Goal: Task Accomplishment & Management: Use online tool/utility

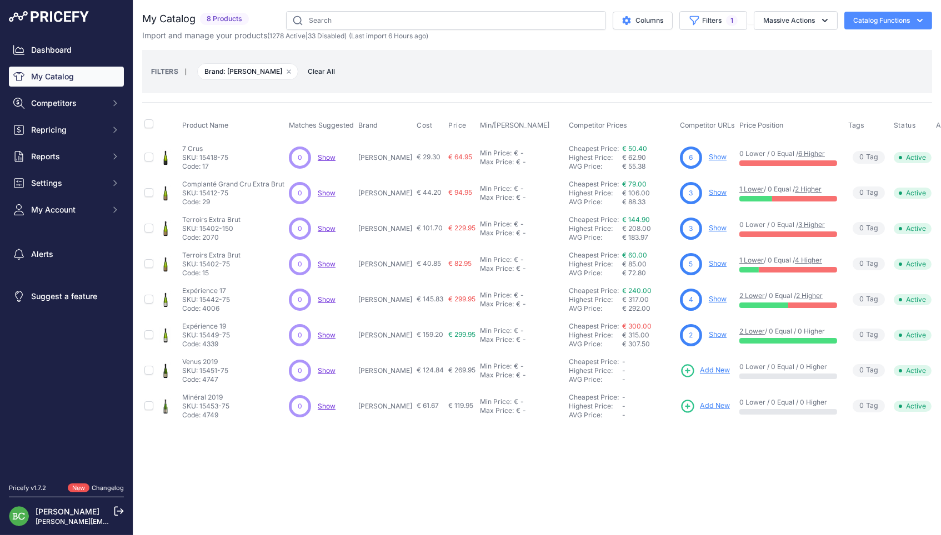
click at [399, 158] on p "[PERSON_NAME]" at bounding box center [385, 157] width 54 height 9
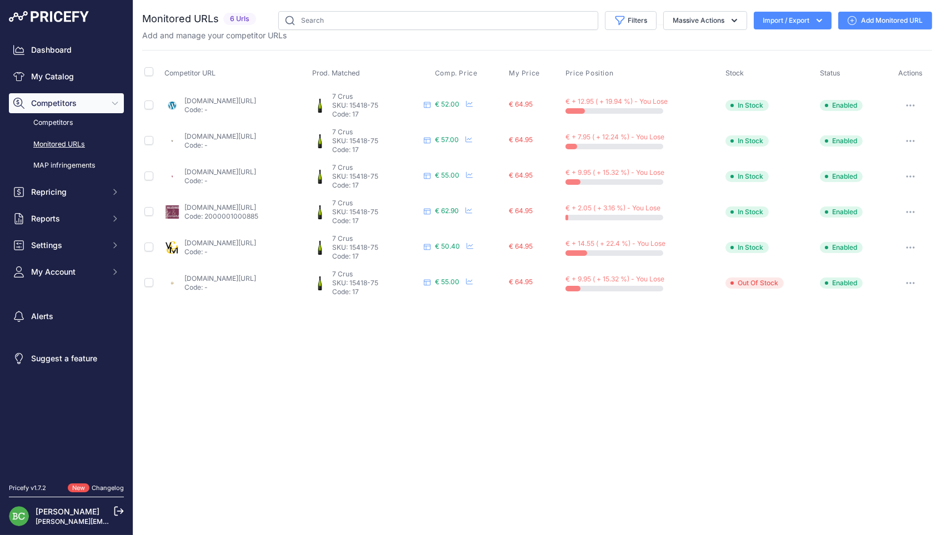
click at [246, 101] on link "brut-de-champ.com/produit/agrapart-7-crus/" at bounding box center [220, 101] width 72 height 8
click at [256, 136] on link "enviedechamp.com/fr/champagne-agrapart/21-7-crus-brut.html" at bounding box center [220, 136] width 72 height 8
click at [216, 169] on link "lavinia.com/fr-fr/agrapart-fils-les-7-crus" at bounding box center [220, 172] width 72 height 8
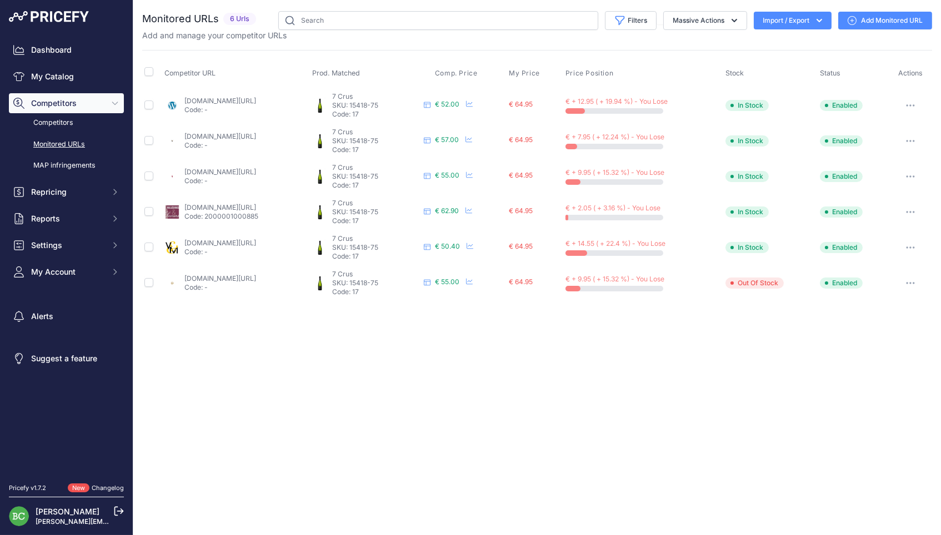
scroll to position [0, 1]
click at [256, 206] on link "millesimes-et-saveurs.com/champagne-agrapart-7-crus-brut-75-cl-c2x21917691" at bounding box center [220, 207] width 72 height 8
click at [232, 239] on link "vinsetmillesimes.com/fr/agrapart-pere-fils/95562-agrapart-extra-brut-7-crus.html" at bounding box center [220, 243] width 72 height 8
click at [256, 274] on link "idealwine.com/fr/acheter-vin/2382355-1-bouteille-7-crus-1er-cru-extra-brut-agra…" at bounding box center [220, 278] width 72 height 8
click at [882, 20] on link "Add Monitored URL" at bounding box center [885, 21] width 94 height 18
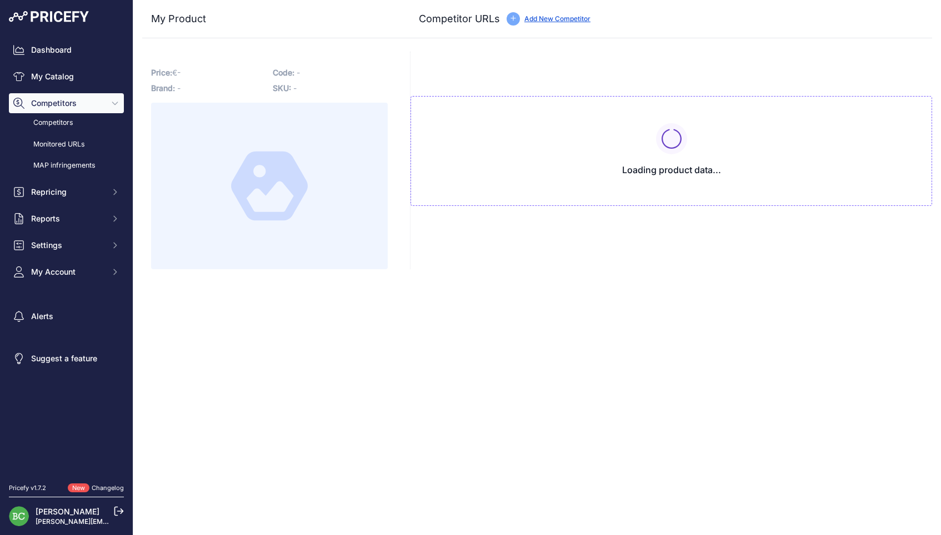
type input "[DOMAIN_NAME][URL]"
type input "www.lavinia.com/fr-fr/agrapart-fils-les-7-crus"
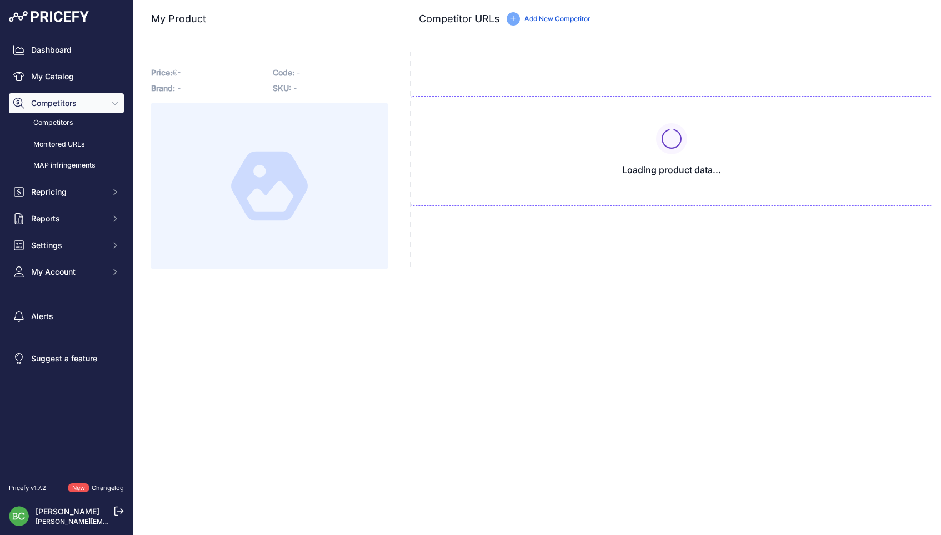
type input "www.millesima.fr/champagne-champagne-agrapart-7-crus-brut-0000-c-cc-6.html"
type input "www.millesimes-et-saveurs.com/champagne-agrapart-7-crus-brut-75-cl-c2x21917691"
type input "vins-etonnants.com/products/7-crus-extra-brut"
type input "www.vinsetmillesimes.com/fr/agrapart-pere-fils/95562-agrapart-extra-brut-7-crus…"
type input "www.vivino.com/FR/fr/agrapart-fils-seven-crus-brut-champagne-grand-cru-avize/w/…"
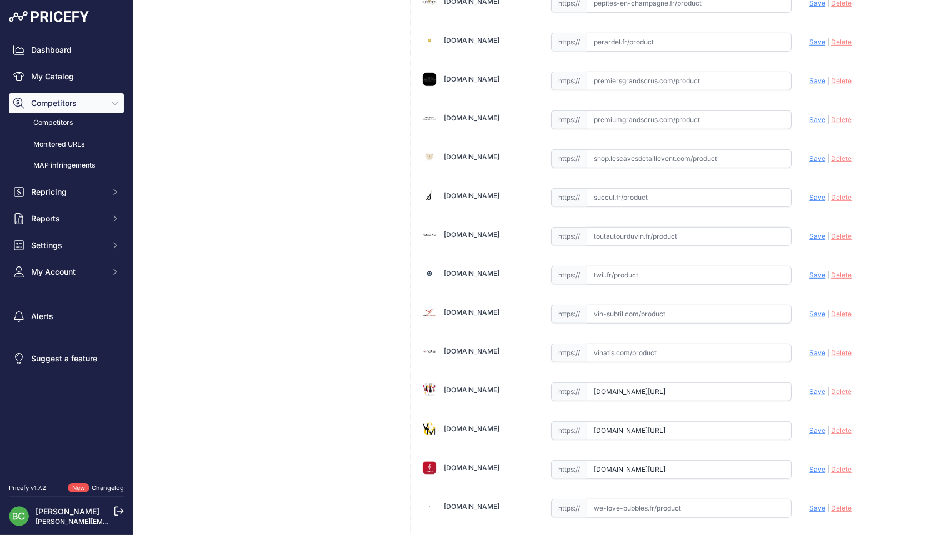
scroll to position [1425, 0]
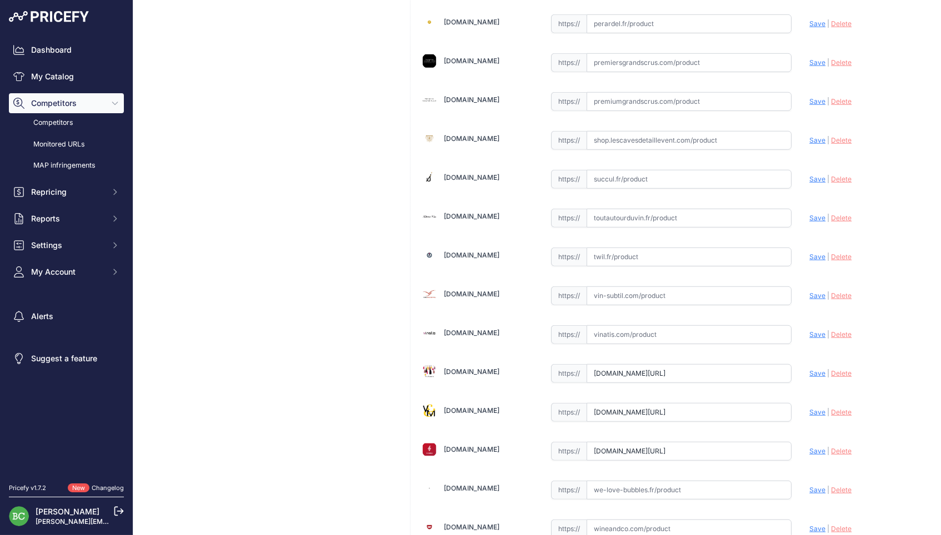
click at [625, 131] on input "text" at bounding box center [690, 140] width 206 height 19
paste input "https://shop.lescavesdetaillevent.com/champagnes/782-Champagne-Agrapart-7-Crus.…"
click at [812, 136] on span "Save" at bounding box center [817, 140] width 16 height 8
type input "https://shop.lescavesdetaillevent.com/champagnes/782-Champagne-Agrapart-7-Crus.…"
click at [623, 173] on input "text" at bounding box center [690, 179] width 206 height 19
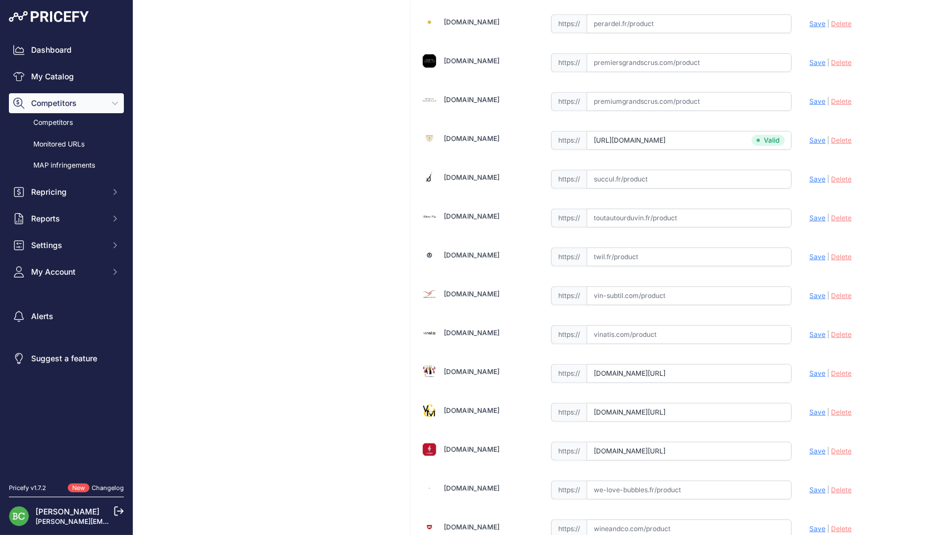
paste input "https://succul.fr/products/agrapart-fils-7-crus?_pos=3&_sid=8a56af315&_ss=r"
click at [814, 175] on span "Save" at bounding box center [817, 179] width 16 height 8
type input "https://succul.fr/products/agrapart-fils-7-crus?_pos=3&_sid=8a56af315&_ss=r&pri…"
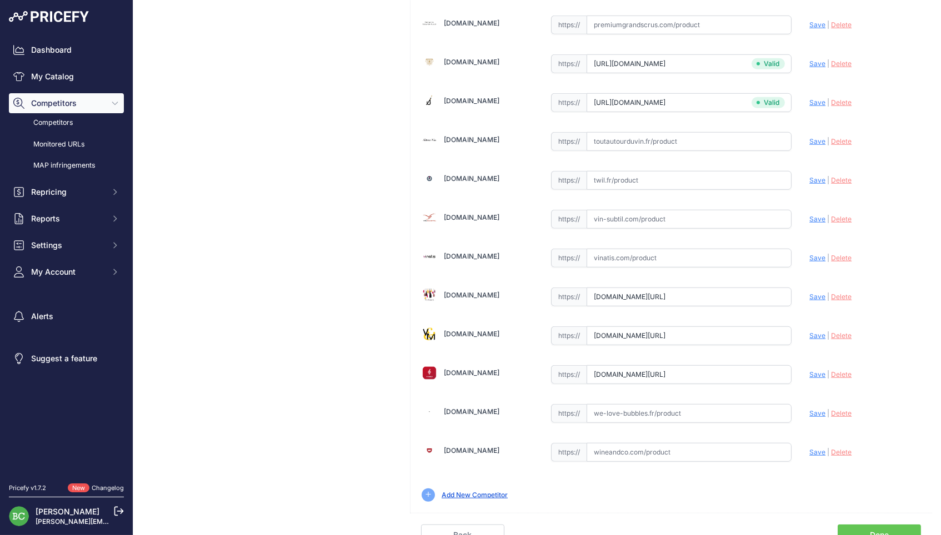
scroll to position [1500, 0]
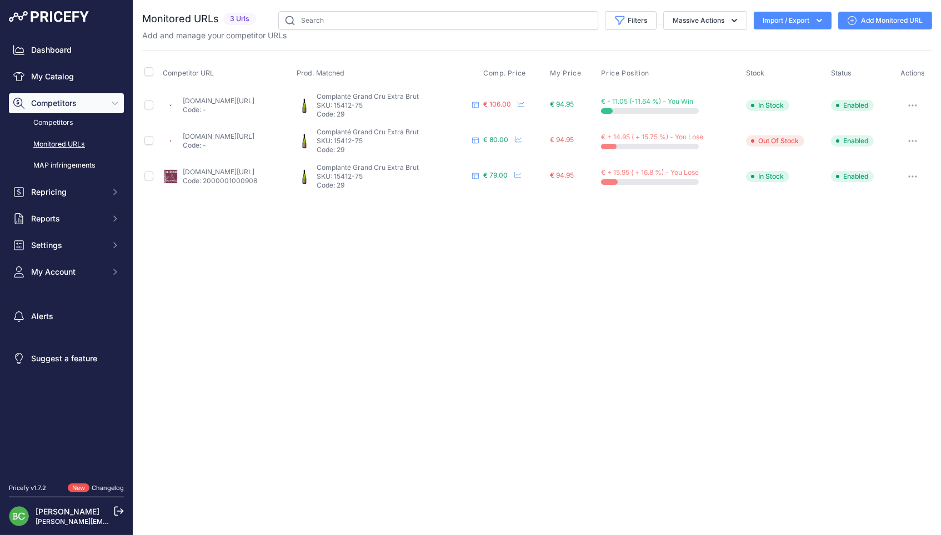
click at [254, 99] on link "[DOMAIN_NAME][URL]" at bounding box center [219, 101] width 72 height 8
click at [239, 135] on link "lavinia.com/fr-fr/agrapart-fils-complantee" at bounding box center [219, 136] width 72 height 8
click at [254, 168] on link "millesimes-et-saveurs.com/champagne-agrapart-cuvee-complantee-extra-brut-75-cl-…" at bounding box center [219, 172] width 72 height 8
click at [873, 19] on link "Add Monitored URL" at bounding box center [885, 21] width 94 height 18
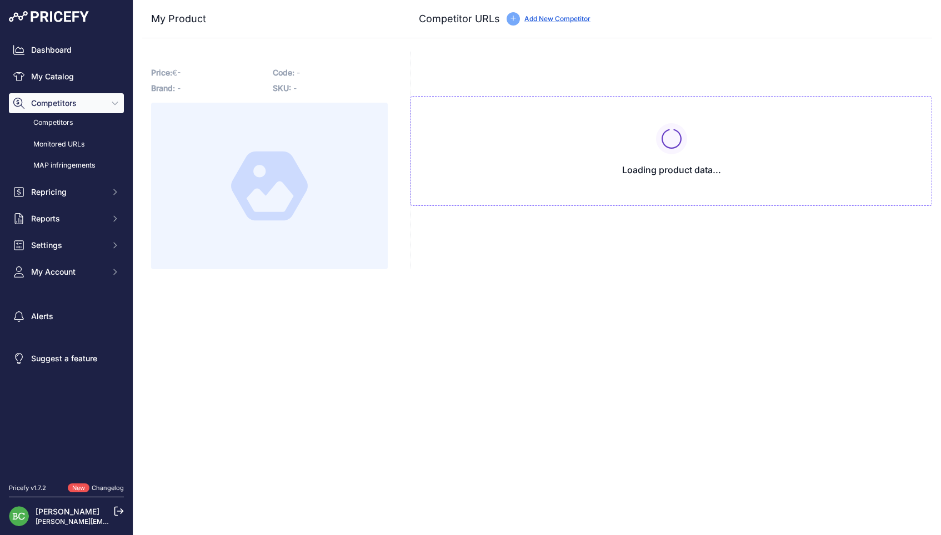
type input "[DOMAIN_NAME][URL]"
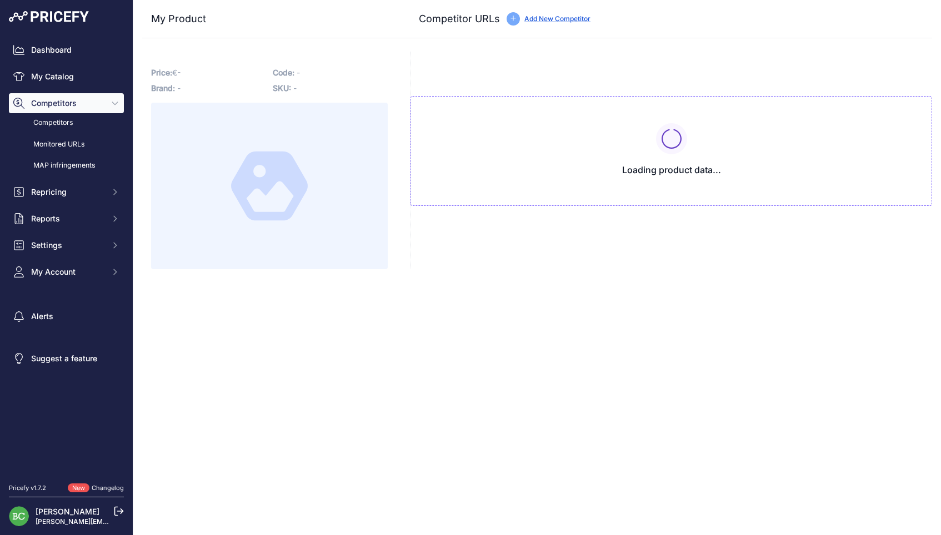
type input "[DOMAIN_NAME][URL]"
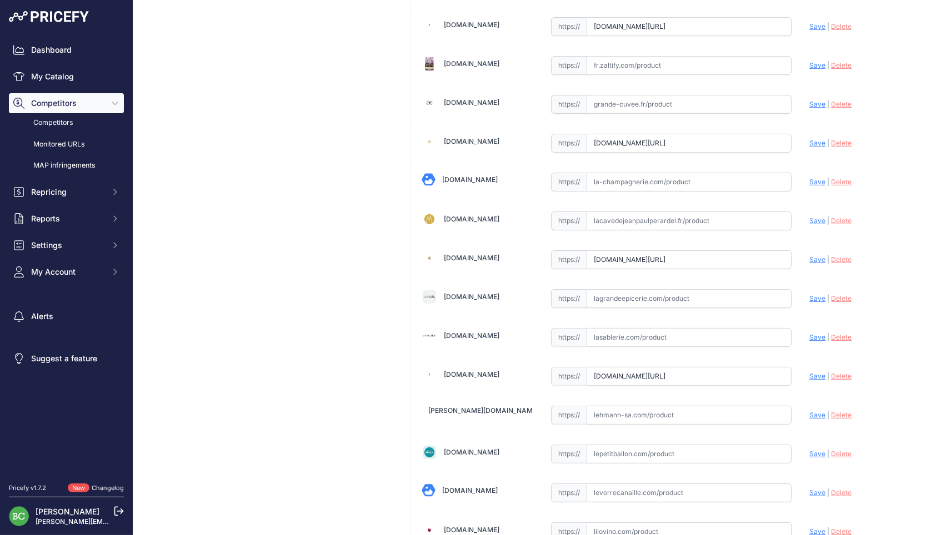
scroll to position [692, 0]
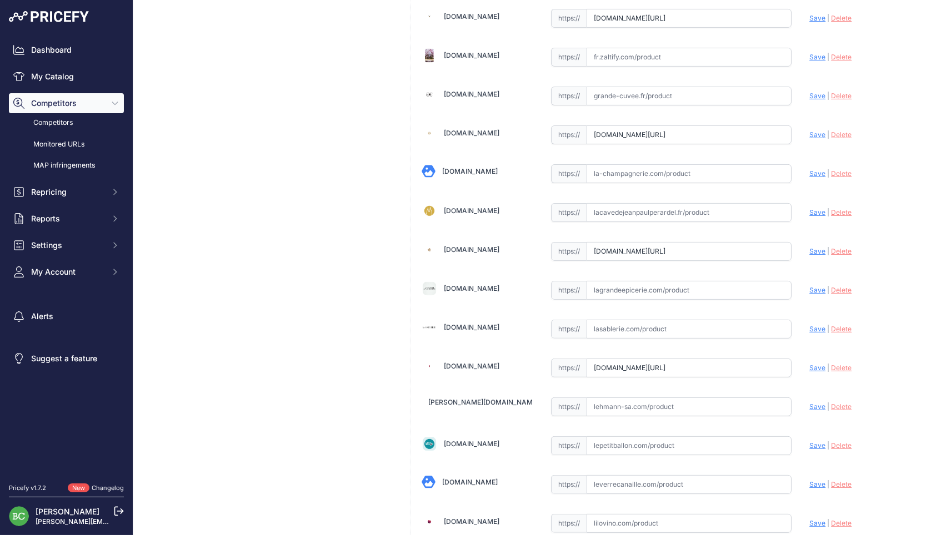
drag, startPoint x: 590, startPoint y: 131, endPoint x: 882, endPoint y: 132, distance: 291.6
click at [882, 132] on div "12bouteilles.com Valid Save" at bounding box center [671, 348] width 522 height 1950
click at [837, 131] on span "Delete" at bounding box center [841, 135] width 21 height 8
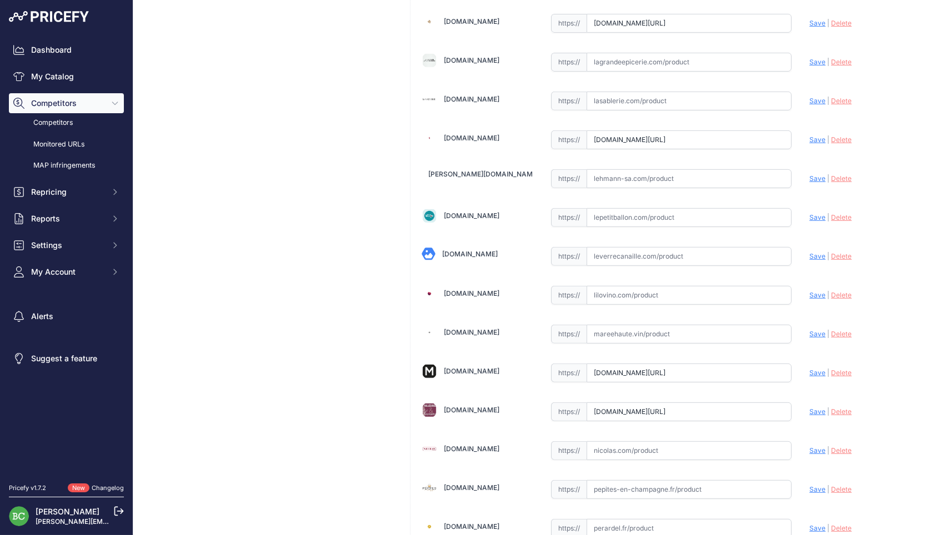
scroll to position [920, 0]
drag, startPoint x: 594, startPoint y: 16, endPoint x: 853, endPoint y: 19, distance: 258.9
click at [857, 19] on div "12bouteilles.com Valid Save" at bounding box center [671, 120] width 522 height 1950
click at [842, 18] on span "Delete" at bounding box center [841, 22] width 21 height 8
drag, startPoint x: 768, startPoint y: 133, endPoint x: 541, endPoint y: 121, distance: 226.9
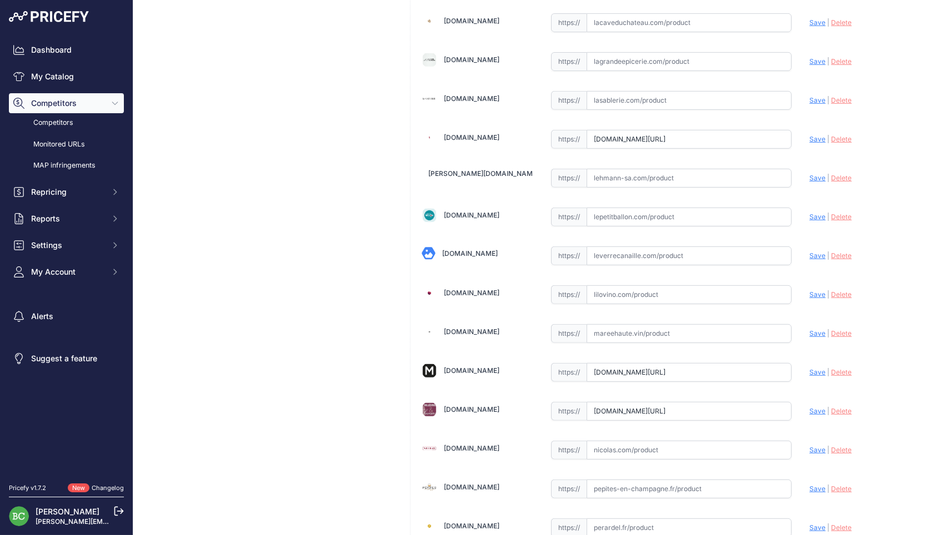
click at [541, 121] on div "[DOMAIN_NAME] Valid Save" at bounding box center [671, 120] width 522 height 1950
click at [890, 68] on div "[DOMAIN_NAME] Valid Save" at bounding box center [671, 120] width 522 height 1950
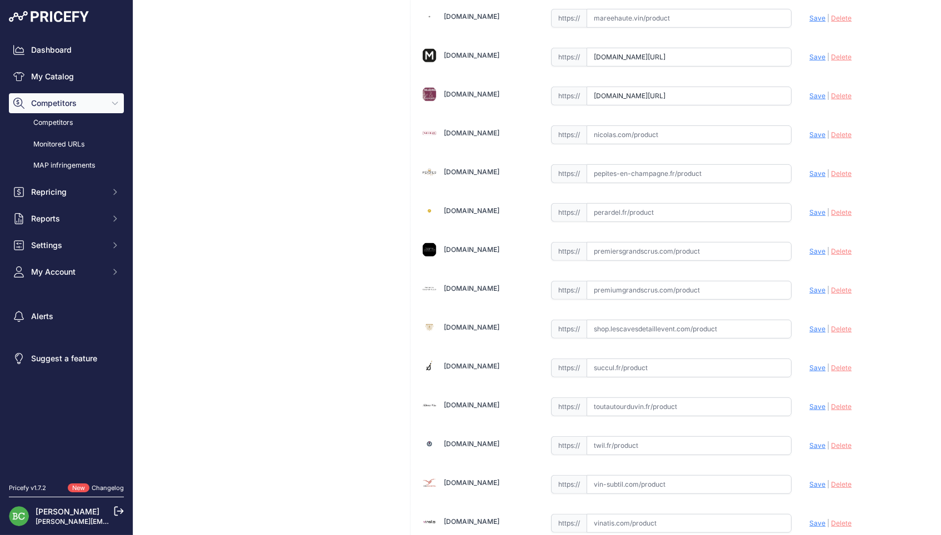
scroll to position [1240, 0]
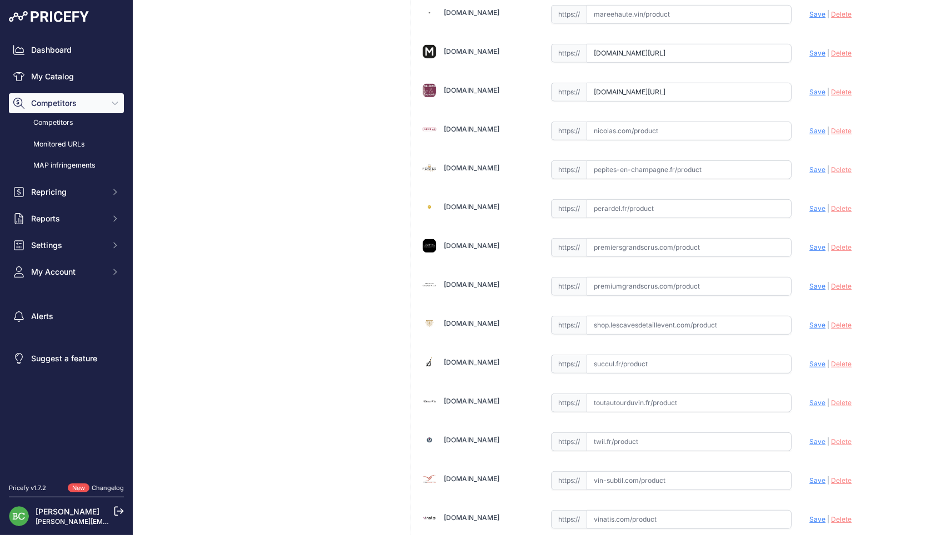
drag, startPoint x: 618, startPoint y: 44, endPoint x: 602, endPoint y: 46, distance: 15.7
click at [617, 44] on input "www.millesima.fr/champagne-champagne-agrapart-complantee-grand-cru-extra-brut-0…" at bounding box center [690, 53] width 206 height 19
drag, startPoint x: 592, startPoint y: 44, endPoint x: 864, endPoint y: 51, distance: 272.3
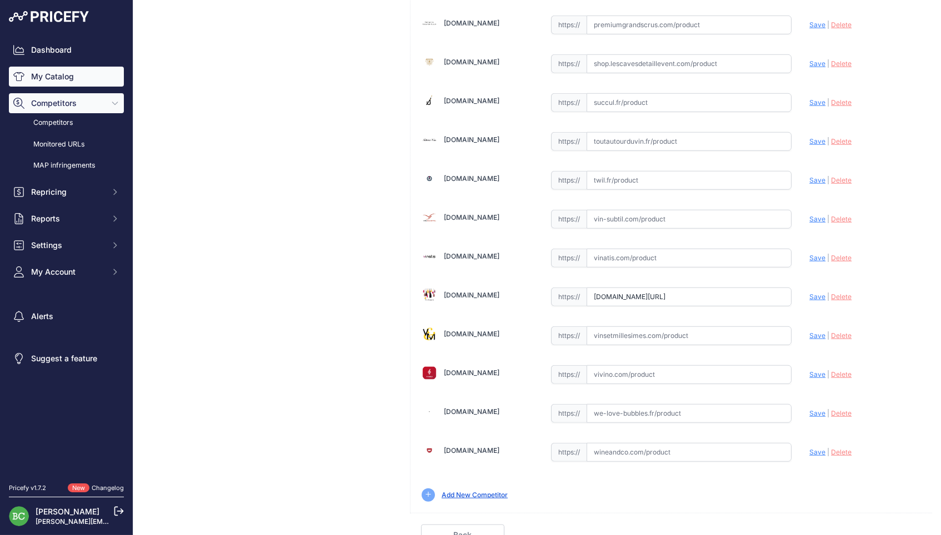
scroll to position [1500, 0]
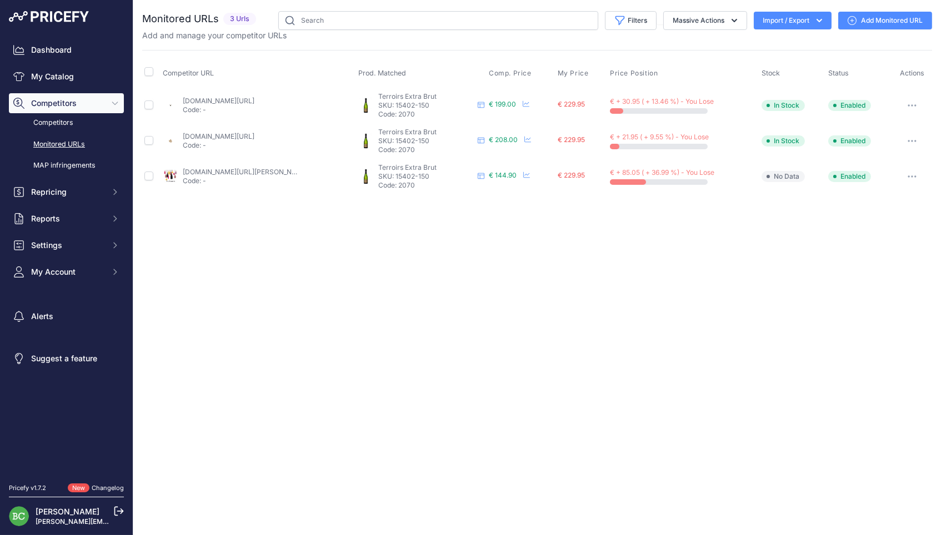
click at [220, 101] on link "[DOMAIN_NAME][URL]" at bounding box center [219, 101] width 72 height 8
click at [254, 136] on link "lacaveduchateau.com/champagne-agrapart-a-fils-terroirs-blanc-wagrachteb000m1ccu…" at bounding box center [219, 136] width 72 height 8
click at [253, 168] on link "[DOMAIN_NAME][URL][PERSON_NAME]" at bounding box center [246, 172] width 126 height 8
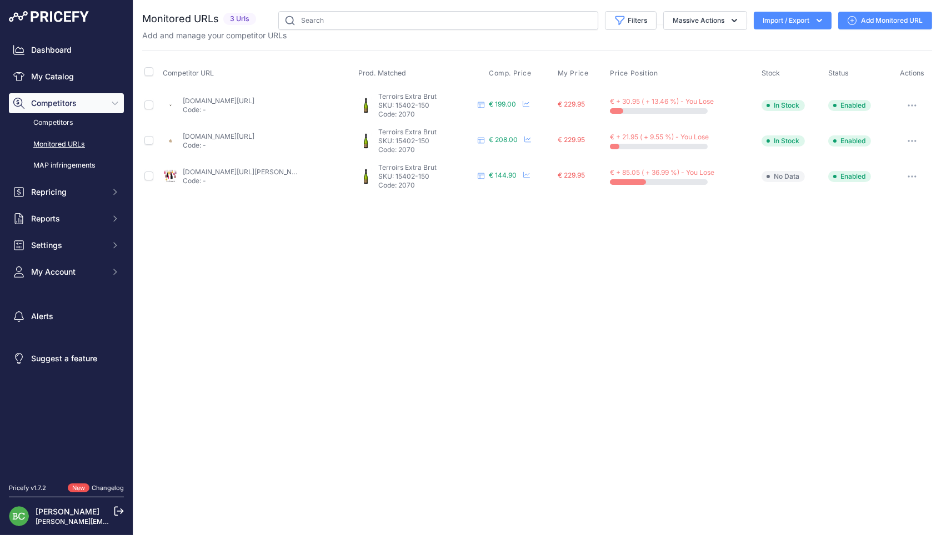
click at [895, 18] on link "Add Monitored URL" at bounding box center [885, 21] width 94 height 18
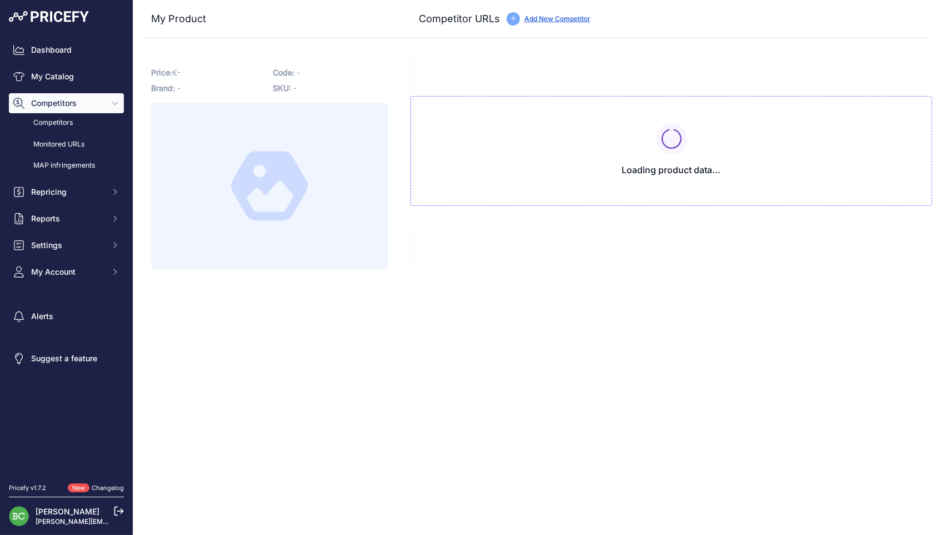
type input "[DOMAIN_NAME][URL]"
type input "[DOMAIN_NAME][URL][PERSON_NAME]"
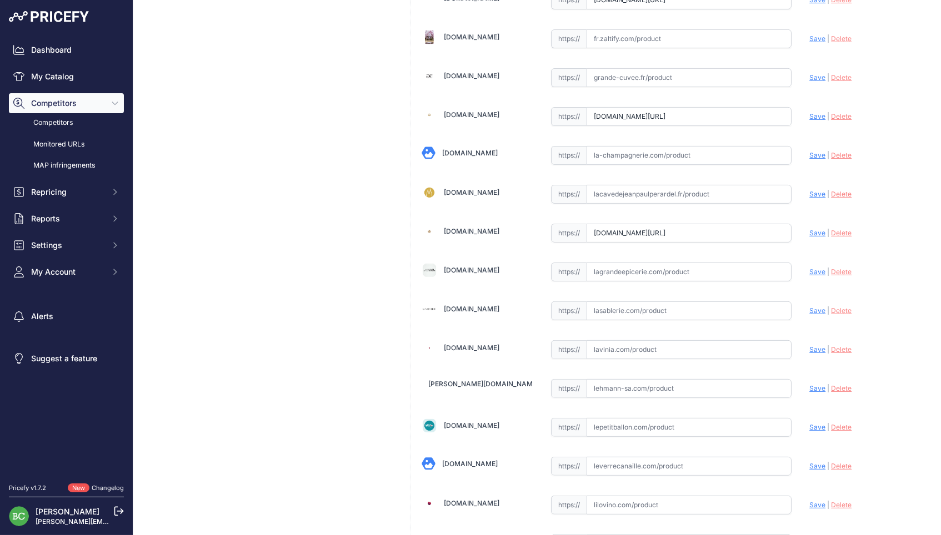
scroll to position [712, 0]
drag, startPoint x: 710, startPoint y: 117, endPoint x: 634, endPoint y: 112, distance: 75.7
click at [709, 117] on input "[DOMAIN_NAME][URL]" at bounding box center [690, 115] width 206 height 19
drag, startPoint x: 593, startPoint y: 109, endPoint x: 880, endPoint y: 116, distance: 287.2
click at [880, 116] on div "[DOMAIN_NAME] Valid Save" at bounding box center [671, 328] width 522 height 1950
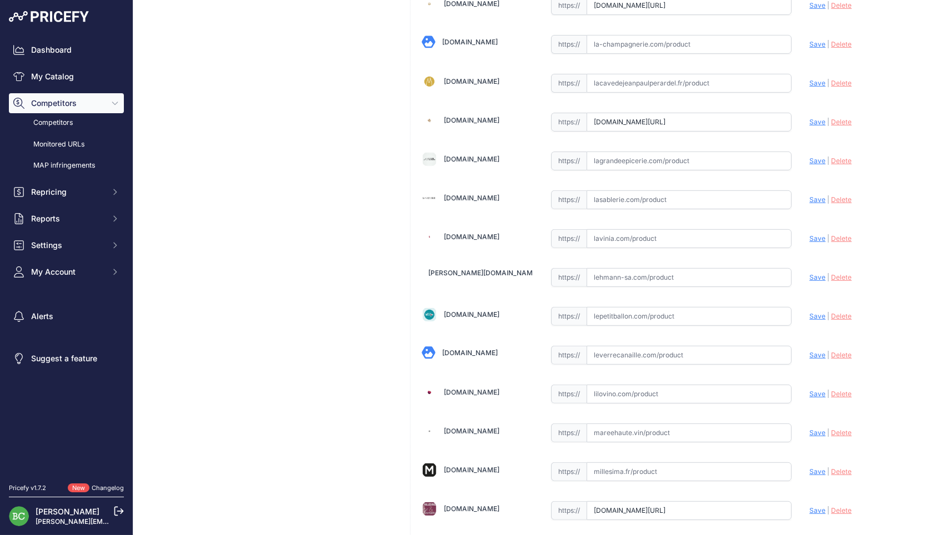
scroll to position [831, 0]
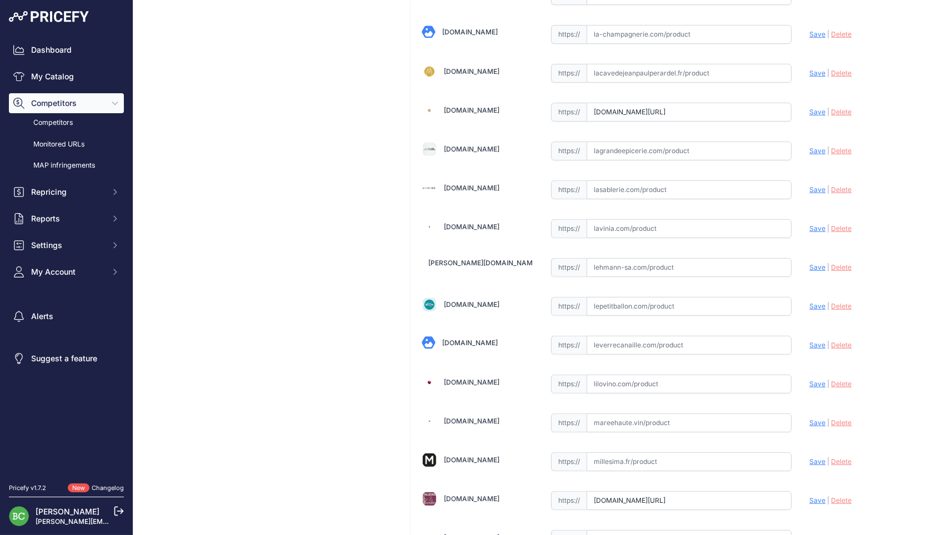
drag, startPoint x: 592, startPoint y: 106, endPoint x: 908, endPoint y: 103, distance: 316.1
click at [908, 103] on div "12bouteilles.com Valid Save" at bounding box center [671, 209] width 522 height 1950
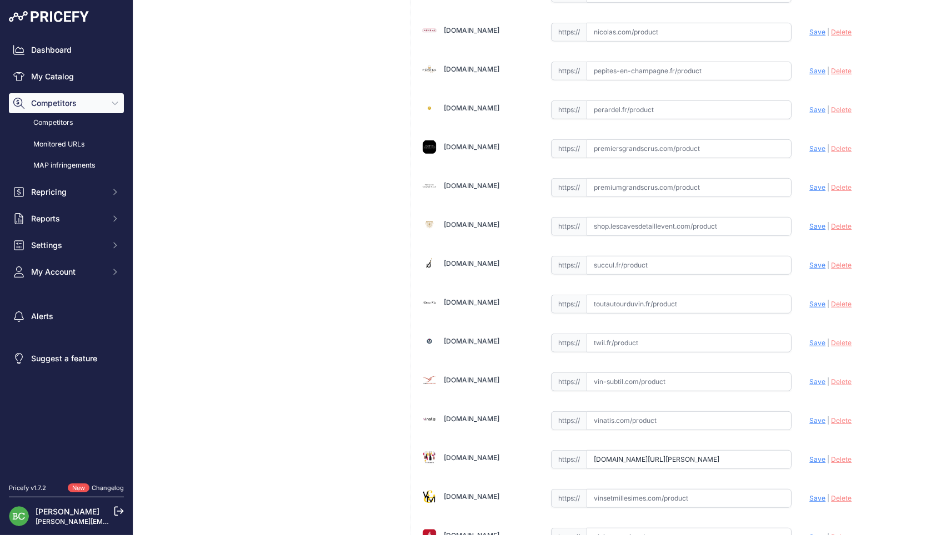
scroll to position [1339, 0]
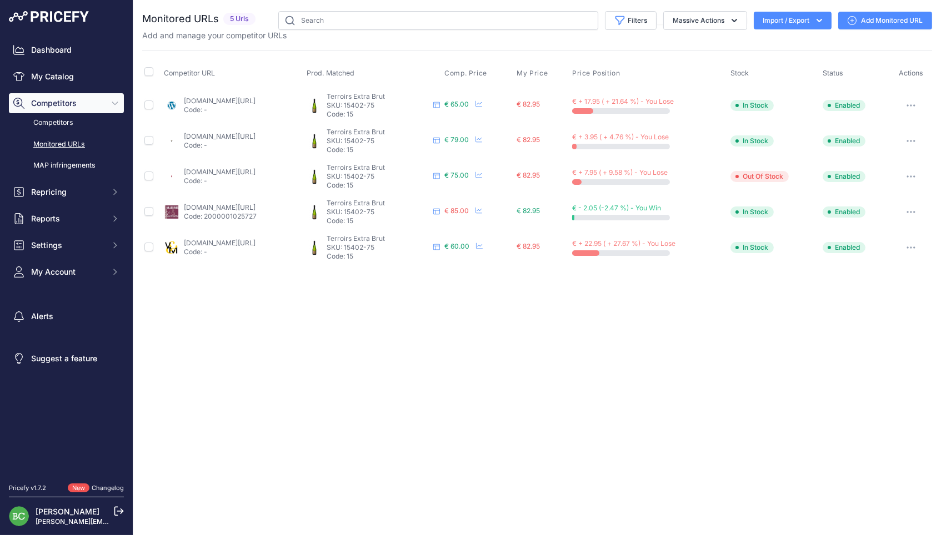
click at [238, 99] on link "brut-de-champ.com/produit/agrapart-terroirs-extra-brut/" at bounding box center [220, 101] width 72 height 8
click at [247, 134] on link "enviedechamp.com/fr/champagne-agrapart/18-terroirs-extra-brut-blanc-de-blancs-g…" at bounding box center [220, 136] width 72 height 8
click at [248, 169] on link "lavinia.com/fr-fr/agrapart-fils-terroirs" at bounding box center [220, 172] width 72 height 8
click at [208, 203] on link "millesimes-et-saveurs.com/champagne-agrapart-cuvee-terroirs-grand-cru-extra-bru…" at bounding box center [220, 207] width 72 height 8
click at [230, 239] on link "vinsetmillesimes.com/fr/agrapart-pere-fils/95564-agrapart-extra-brut-terroirs.h…" at bounding box center [220, 243] width 72 height 8
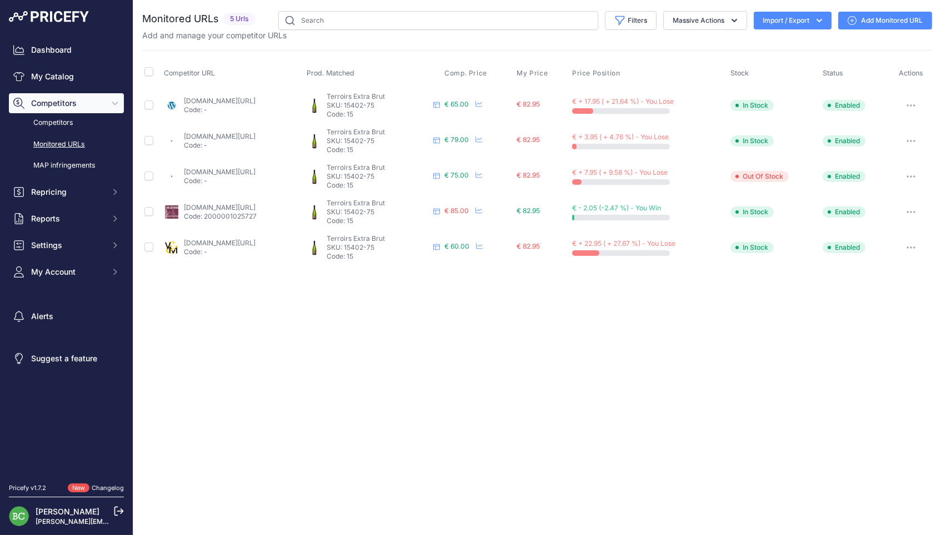
click at [240, 239] on link "vinsetmillesimes.com/fr/agrapart-pere-fils/95564-agrapart-extra-brut-terroirs.h…" at bounding box center [220, 243] width 72 height 8
click at [869, 18] on link "Add Monitored URL" at bounding box center [885, 21] width 94 height 18
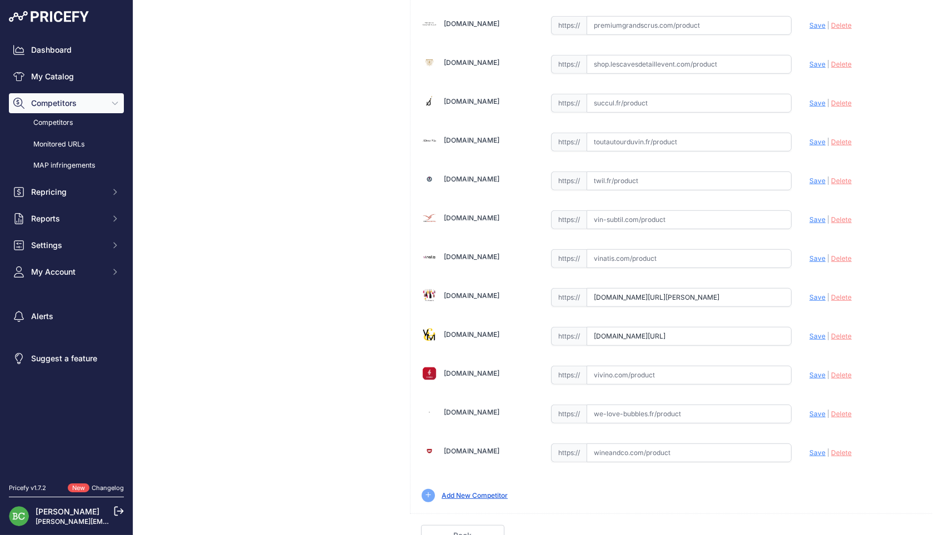
scroll to position [1500, 0]
click at [628, 57] on input "text" at bounding box center [690, 65] width 206 height 19
paste input "https://shop.lescavesdetaillevent.com/champagnes/159-Champagne-Agrapart-et-fils…"
click at [815, 61] on span "Save" at bounding box center [817, 65] width 16 height 8
type input "https://shop.lescavesdetaillevent.com/champagnes/159-Champagne-Agrapart-et-fils…"
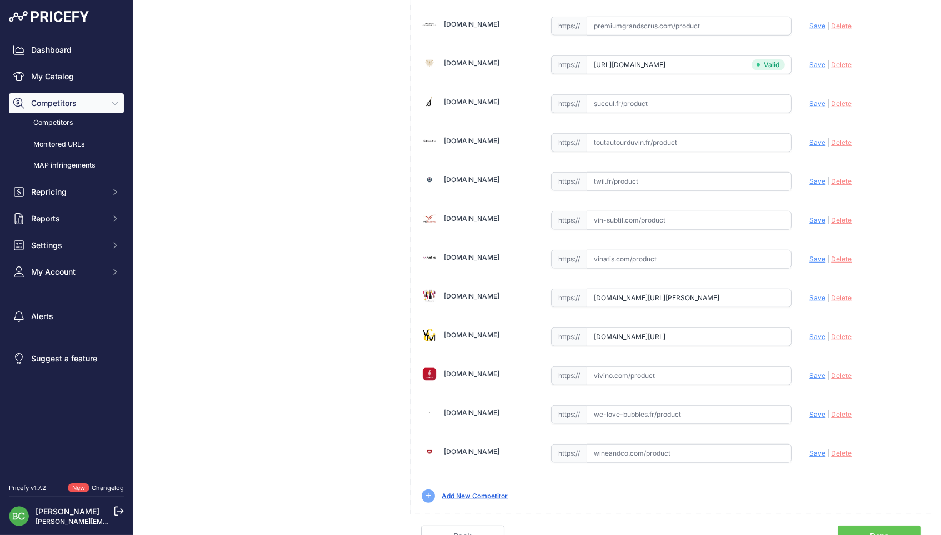
click at [624, 94] on input "text" at bounding box center [690, 103] width 206 height 19
paste input "https://succul.fr/products/agrapart-fils-terroirs?_pos=4&_sid=8a56af315&_ss=r"
click at [818, 99] on span "Save" at bounding box center [817, 103] width 16 height 8
type input "https://succul.fr/products/agrapart-fils-terroirs?_pos=4&_sid=8a56af315&_ss=r&p…"
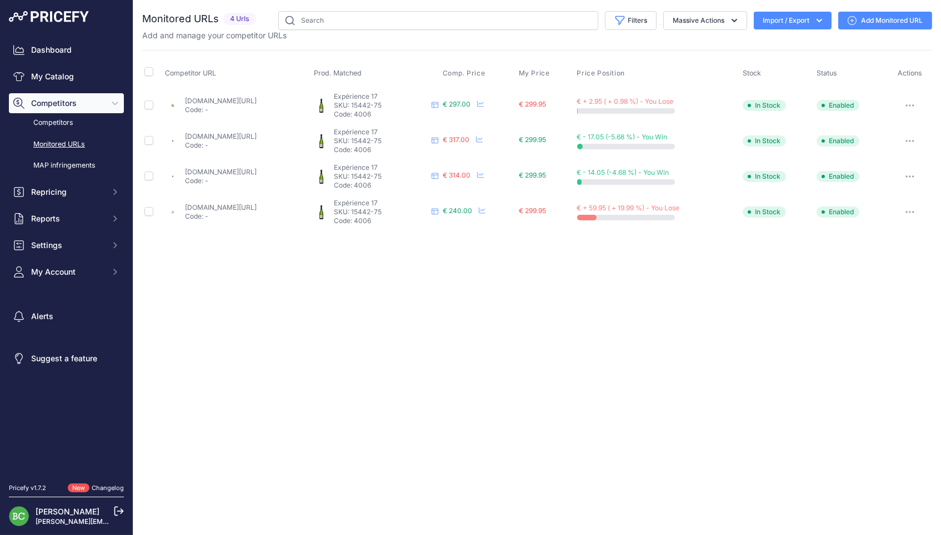
click at [253, 99] on link "lacaveduchateau.com/champagne-pascal-agrapart-exp-17-blanc-wpaagex17b000b7ccu1.…" at bounding box center [221, 101] width 72 height 8
click at [257, 133] on link "lavinia.com/fr-fr/agrapart-fils-grand-cru-exp-17-blanc-de-blancs-brut-nature-0-…" at bounding box center [221, 136] width 72 height 8
click at [241, 132] on link "lavinia.com/fr-fr/agrapart-fils-grand-cru-exp-17-blanc-de-blancs-brut-nature-0-…" at bounding box center [221, 136] width 72 height 8
click at [250, 168] on link "enviedechamp.com/fr/champagne-agrapart/3059-experience-17-brut-nature-grand-cru…" at bounding box center [221, 172] width 72 height 8
click at [252, 203] on link "idealwine.com/fr/acheter-vin/b2142081-25401-1-bouteille-experience-17-brut-natu…" at bounding box center [221, 207] width 72 height 8
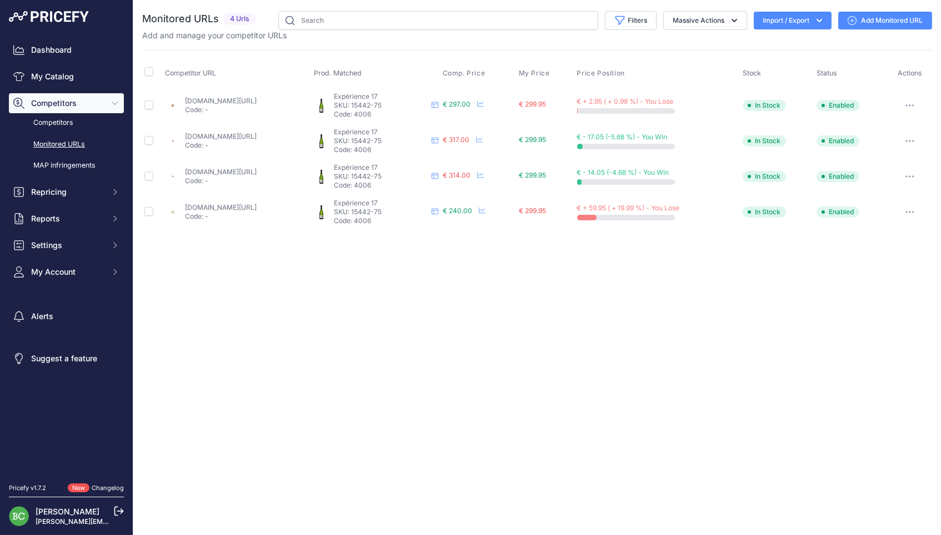
click at [880, 17] on link "Add Monitored URL" at bounding box center [885, 21] width 94 height 18
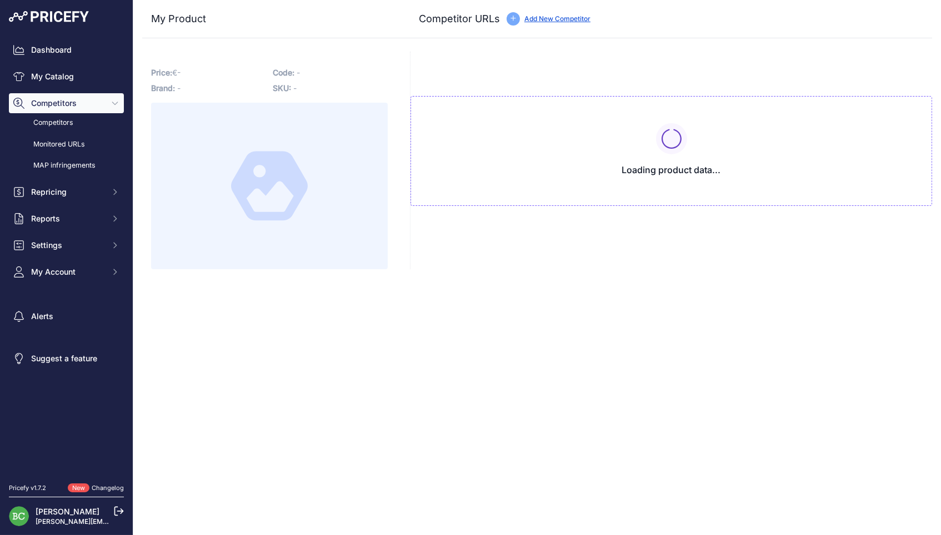
type input "[DOMAIN_NAME][URL]"
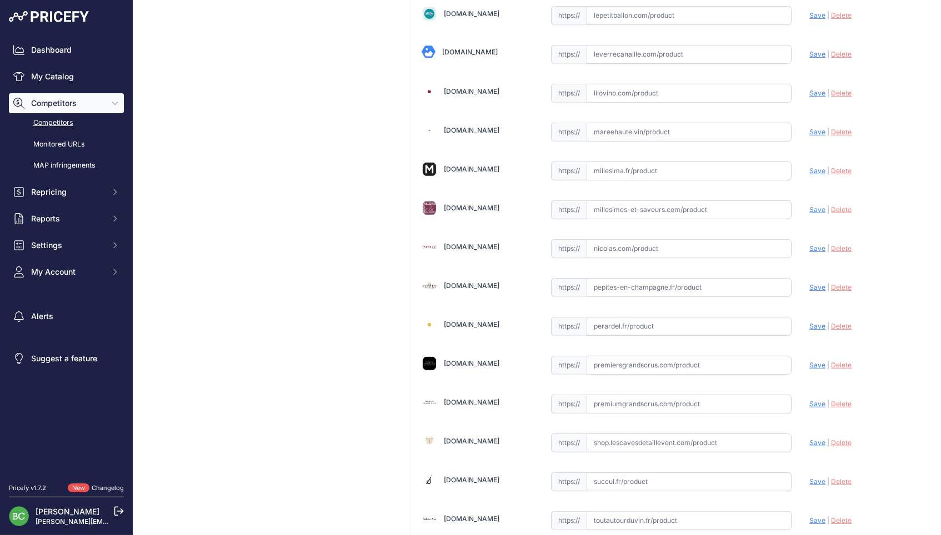
scroll to position [1123, 0]
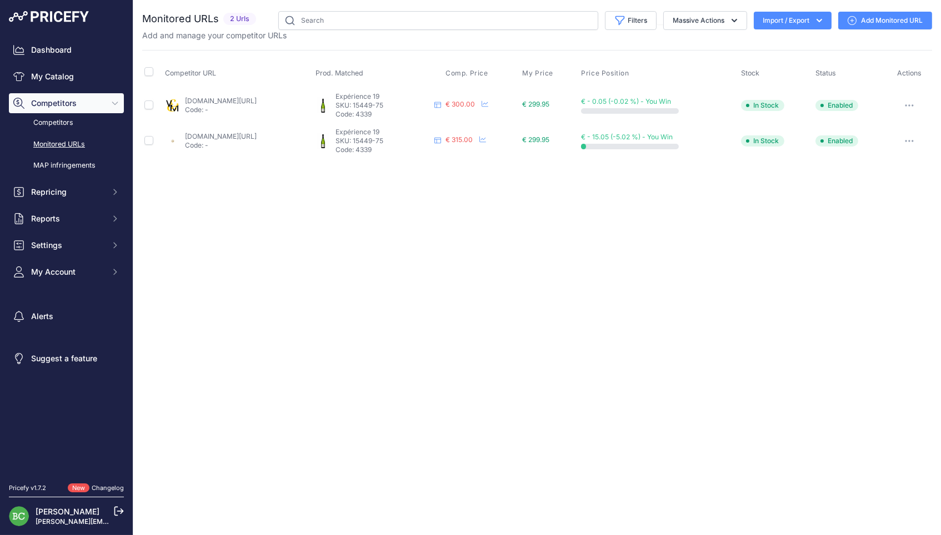
click at [251, 98] on link "vinsetmillesimes.com/fr/agrapart-pere-fils/106753-pascal-agrapart-grand-cru-exp…" at bounding box center [221, 101] width 72 height 8
click at [231, 134] on link "idealwine.com/fr/acheter-vin/2464516-1-bouteille-experience-19-brut-nature-blan…" at bounding box center [221, 136] width 72 height 8
click at [899, 22] on link "Add Monitored URL" at bounding box center [885, 21] width 94 height 18
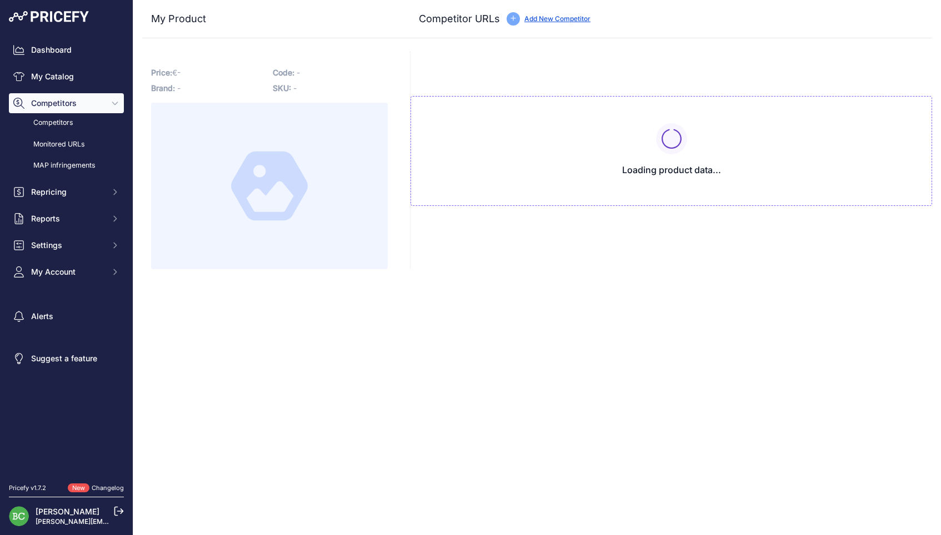
type input "[DOMAIN_NAME][URL]"
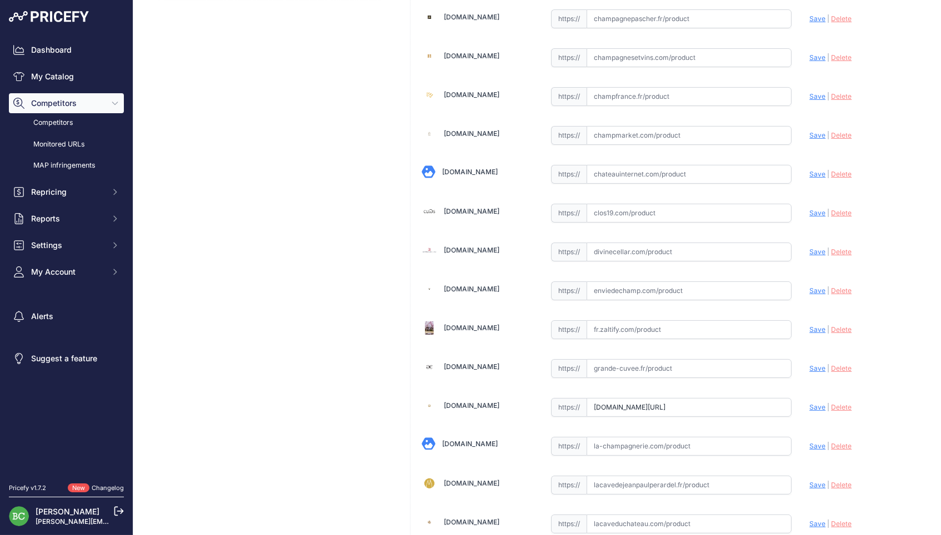
scroll to position [417, 0]
click at [641, 292] on input "text" at bounding box center [690, 293] width 206 height 19
paste input "[URL][DOMAIN_NAME]"
click at [812, 289] on span "Save" at bounding box center [817, 293] width 16 height 8
type input "https://www.enviedechamp.com/fr/champagne-agrapart/3188-experience-19-brut-natu…"
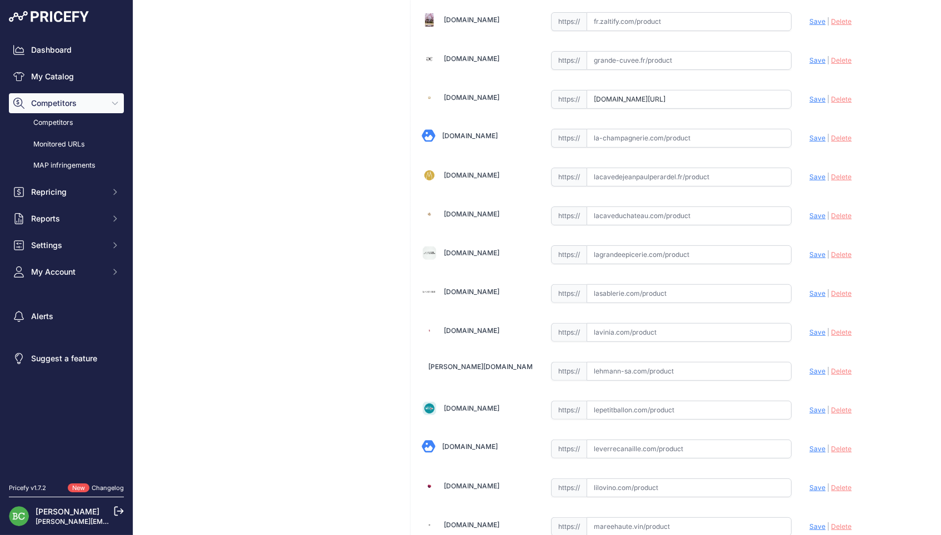
scroll to position [735, 0]
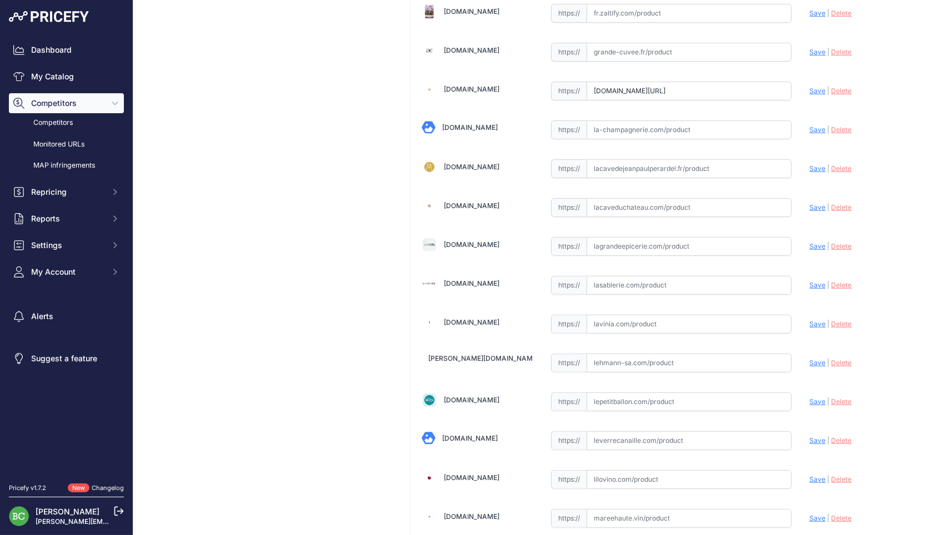
drag, startPoint x: 590, startPoint y: 84, endPoint x: 879, endPoint y: 83, distance: 288.3
click at [879, 83] on div "12bouteilles.com Valid Save" at bounding box center [671, 305] width 522 height 1950
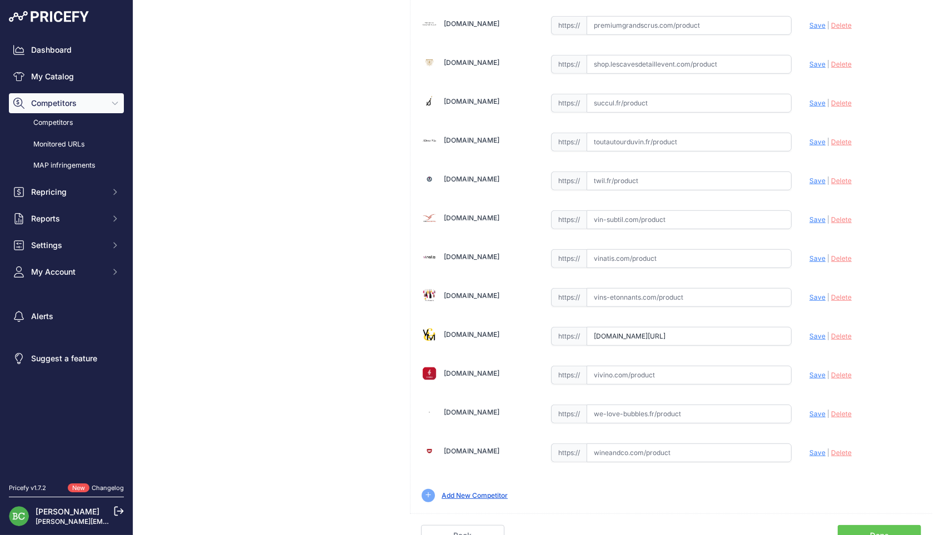
scroll to position [1500, 0]
